Goal: Information Seeking & Learning: Find specific fact

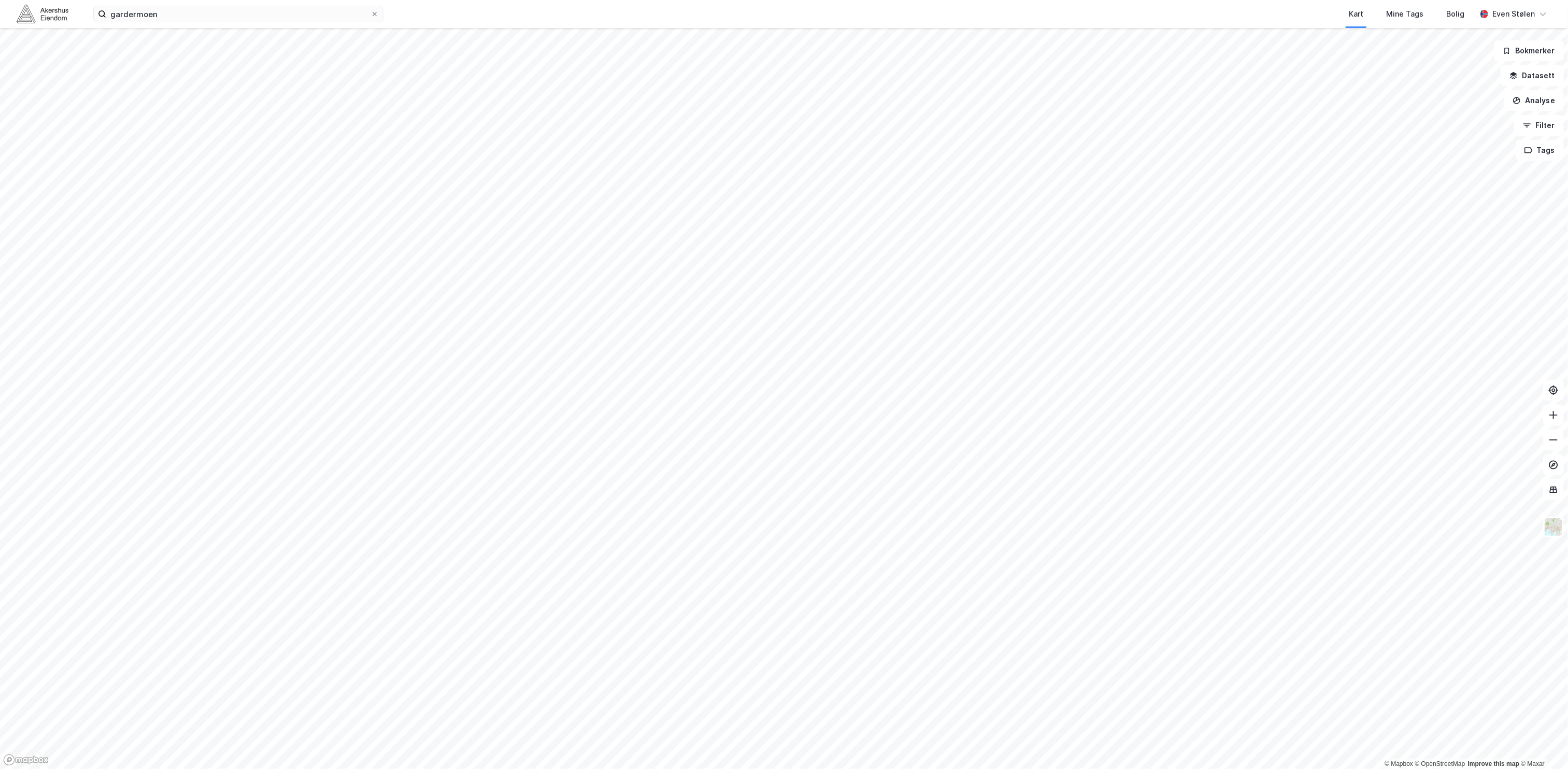
click at [46, 11] on img at bounding box center [42, 13] width 52 height 18
click at [167, 16] on input "gardermoen" at bounding box center [238, 13] width 264 height 15
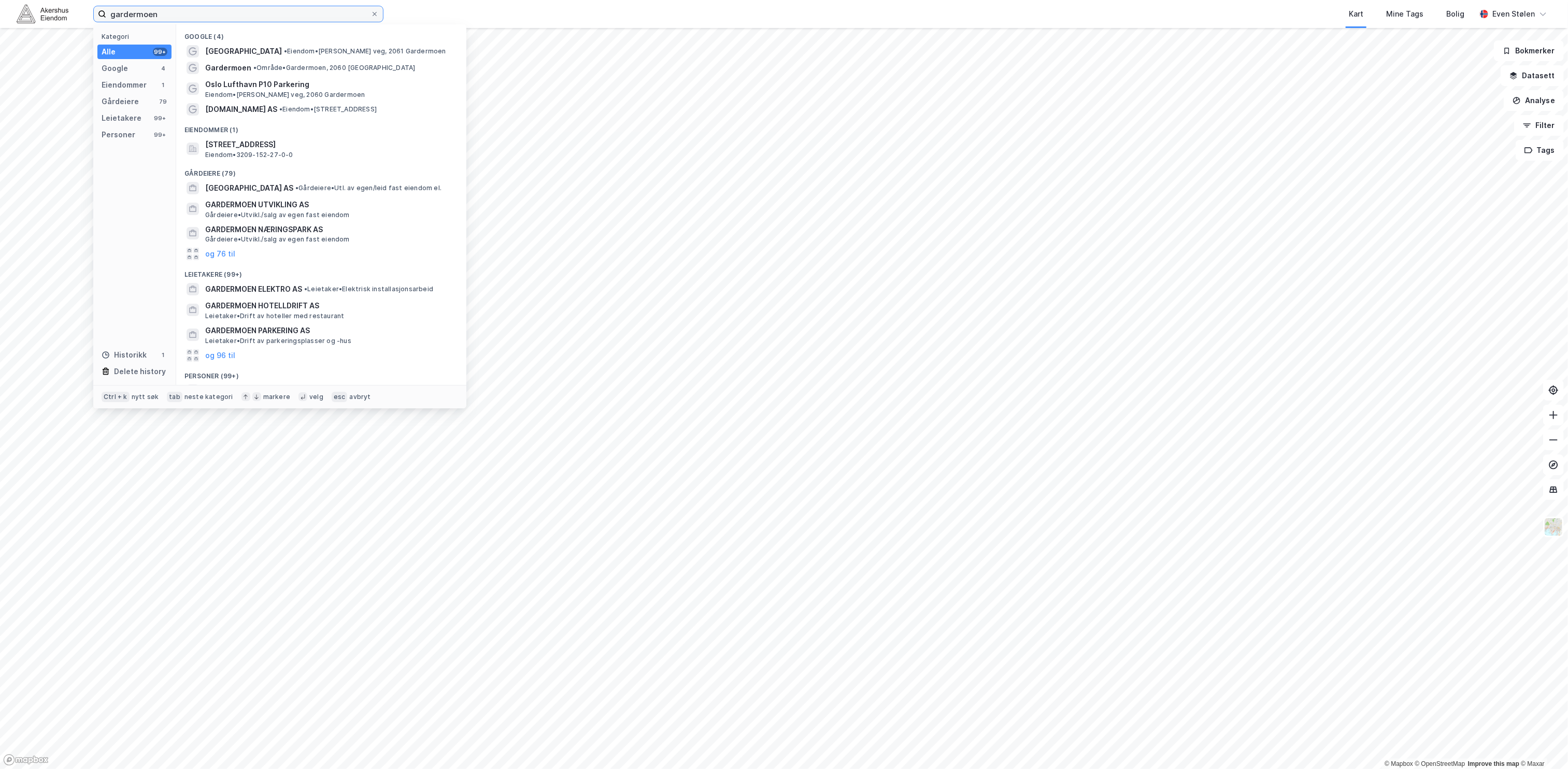
click at [167, 16] on input "gardermoen" at bounding box center [238, 13] width 264 height 15
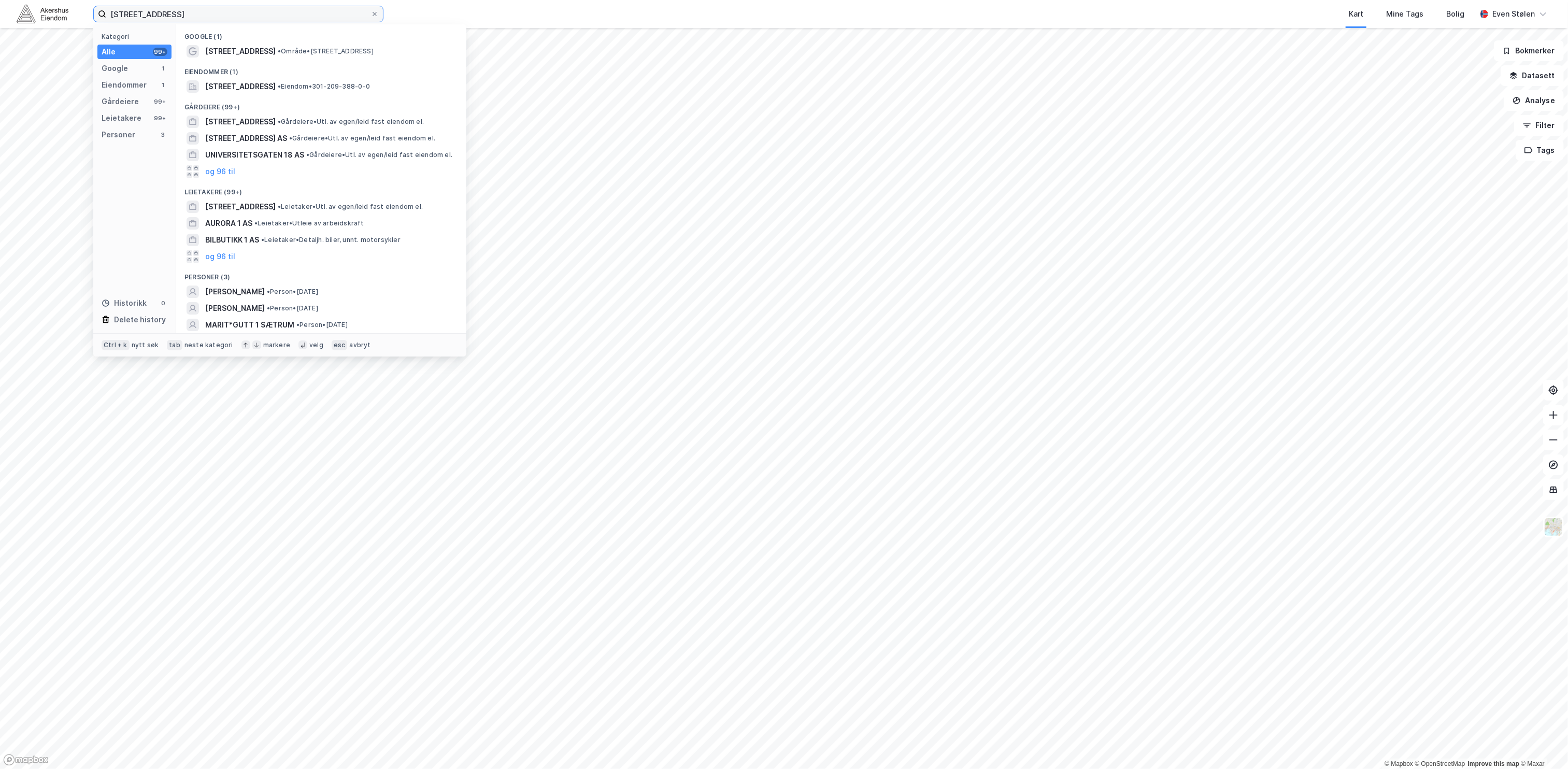
type input "[STREET_ADDRESS]"
click at [272, 85] on span "[STREET_ADDRESS]" at bounding box center [240, 86] width 71 height 12
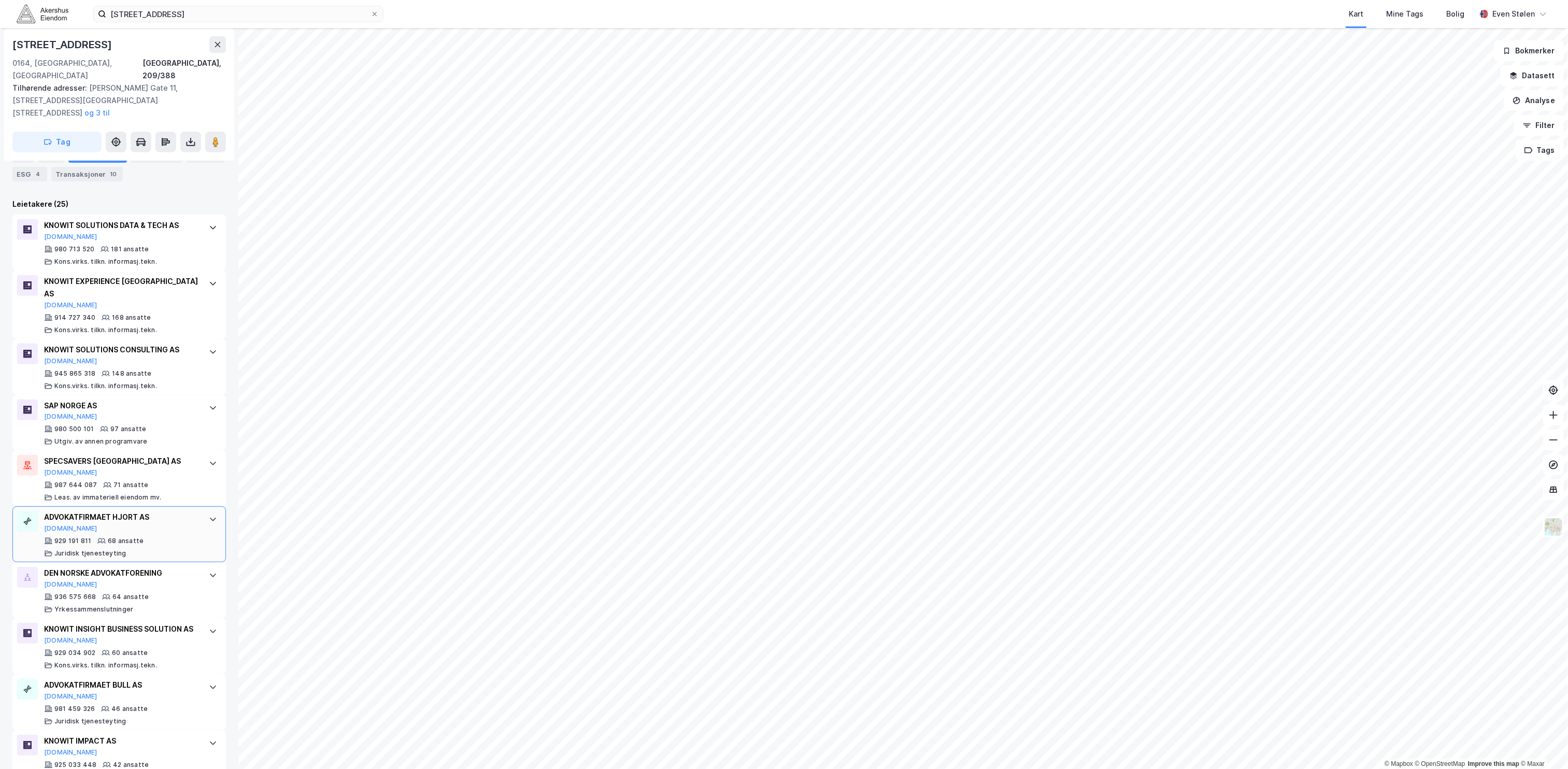
scroll to position [311, 0]
click at [55, 522] on button "[DOMAIN_NAME]" at bounding box center [71, 526] width 54 height 9
